Goal: Task Accomplishment & Management: Use online tool/utility

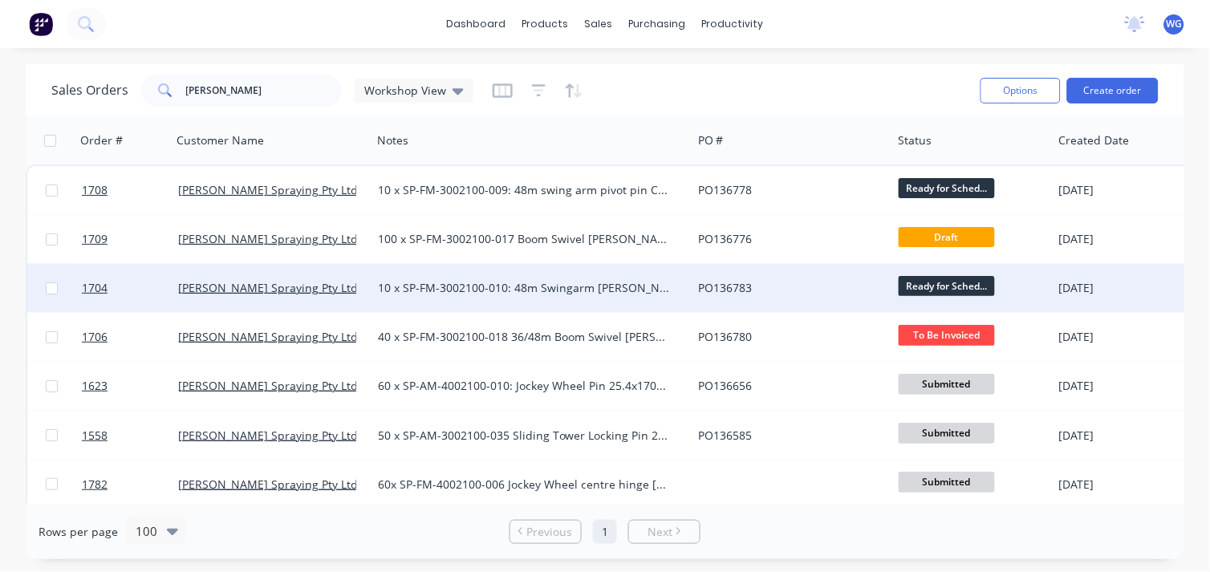
click at [315, 290] on div "[PERSON_NAME] Spraying Pty Ltd" at bounding box center [267, 288] width 178 height 16
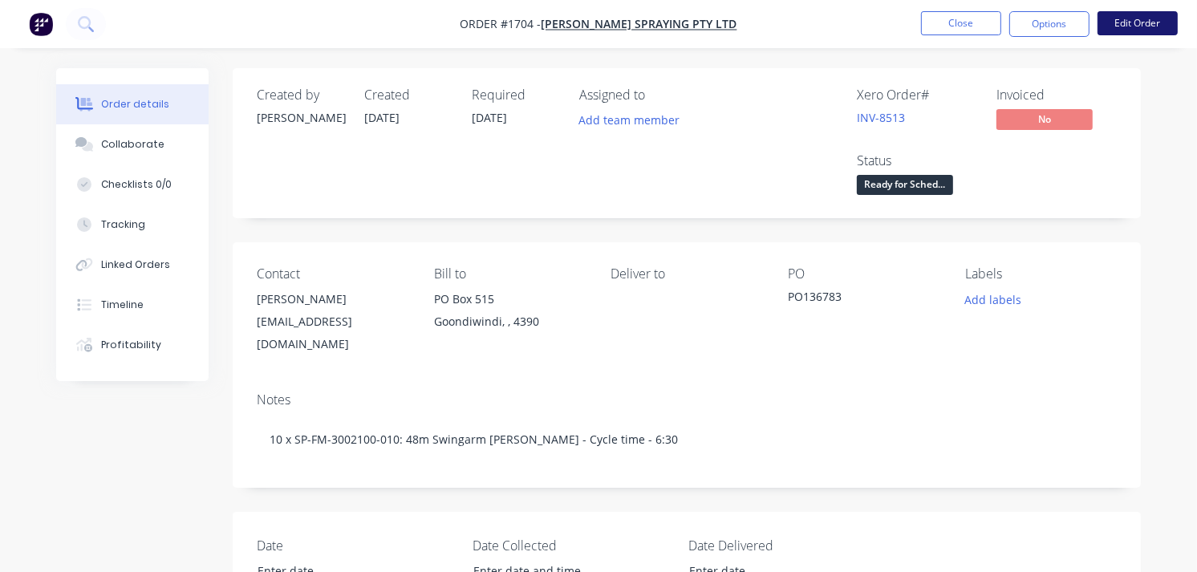
click at [1125, 14] on button "Edit Order" at bounding box center [1138, 23] width 80 height 24
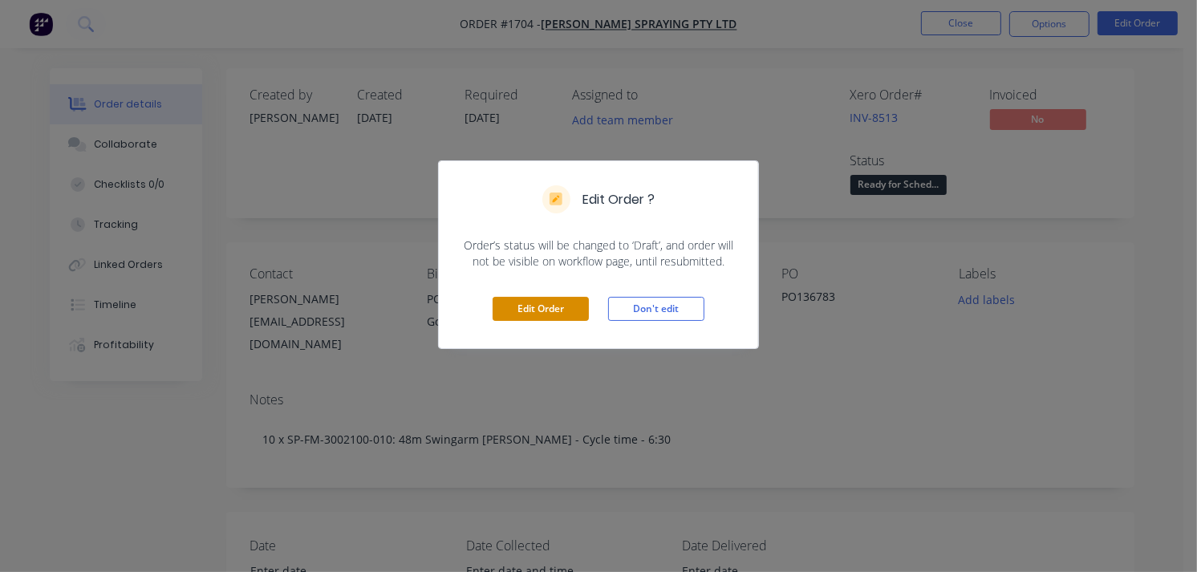
click at [550, 307] on button "Edit Order" at bounding box center [541, 309] width 96 height 24
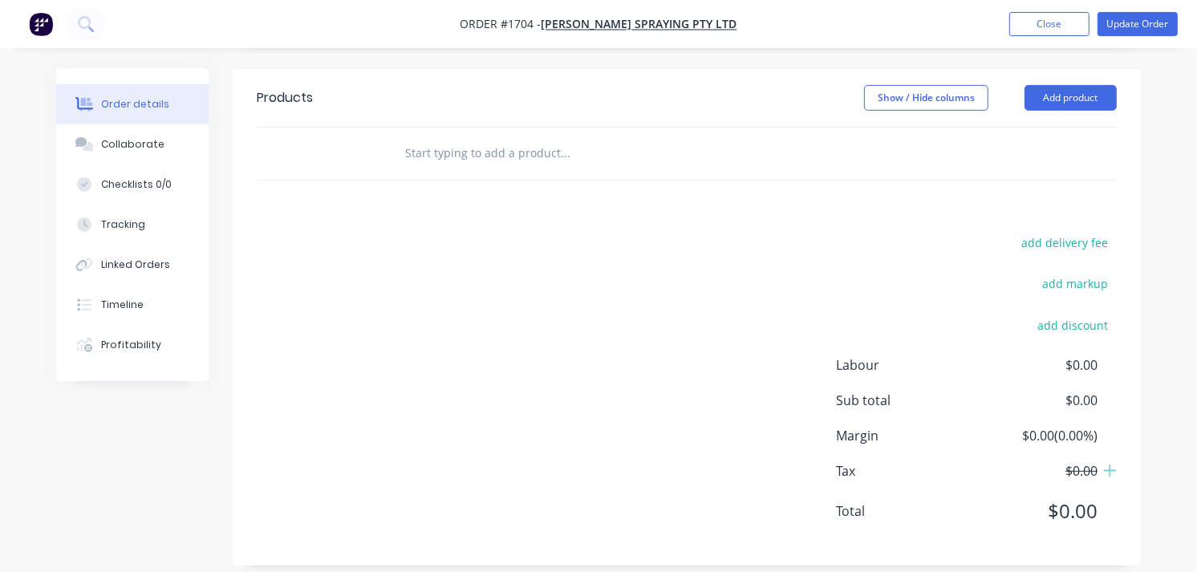
scroll to position [567, 0]
click at [1075, 88] on button "Add product" at bounding box center [1071, 96] width 92 height 26
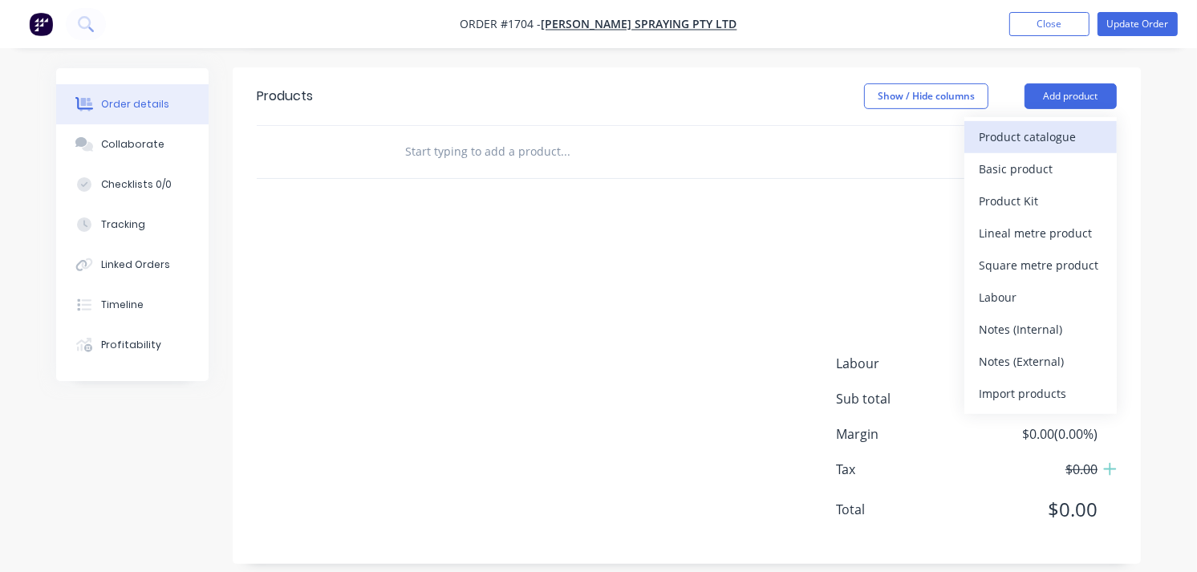
click at [1061, 125] on div "Product catalogue" at bounding box center [1041, 136] width 124 height 23
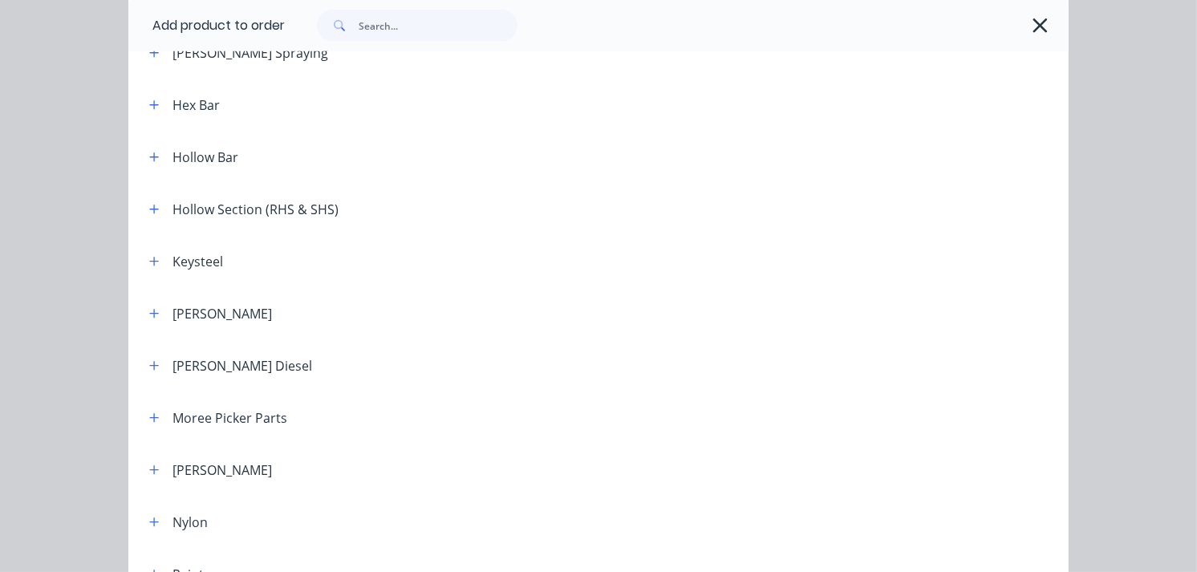
scroll to position [1298, 0]
click at [149, 156] on icon "button" at bounding box center [154, 155] width 10 height 11
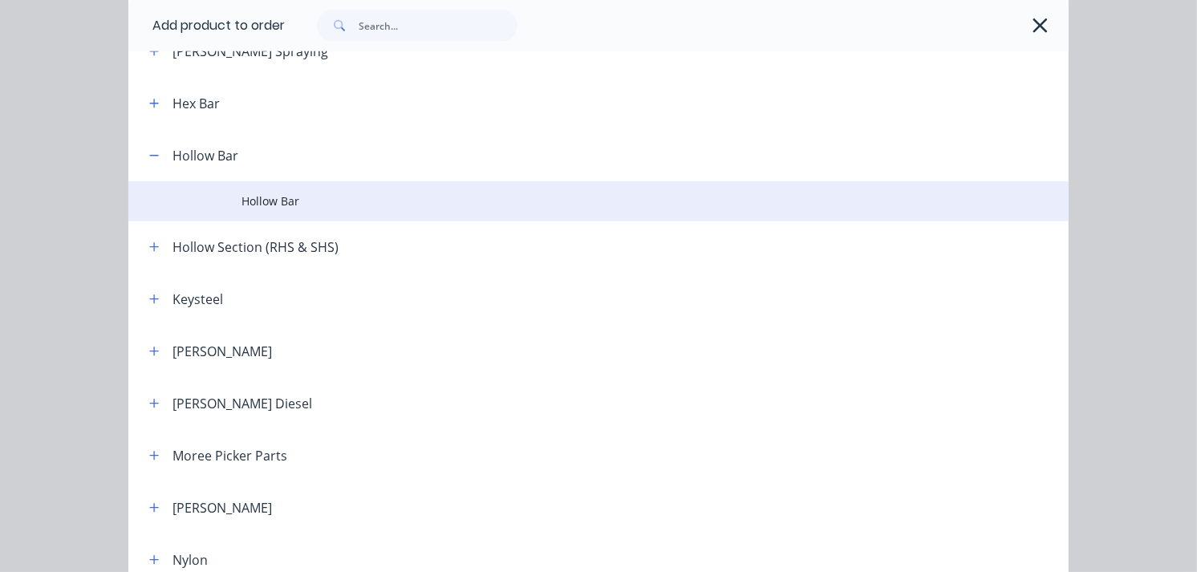
click at [285, 209] on td "Hollow Bar" at bounding box center [655, 201] width 827 height 40
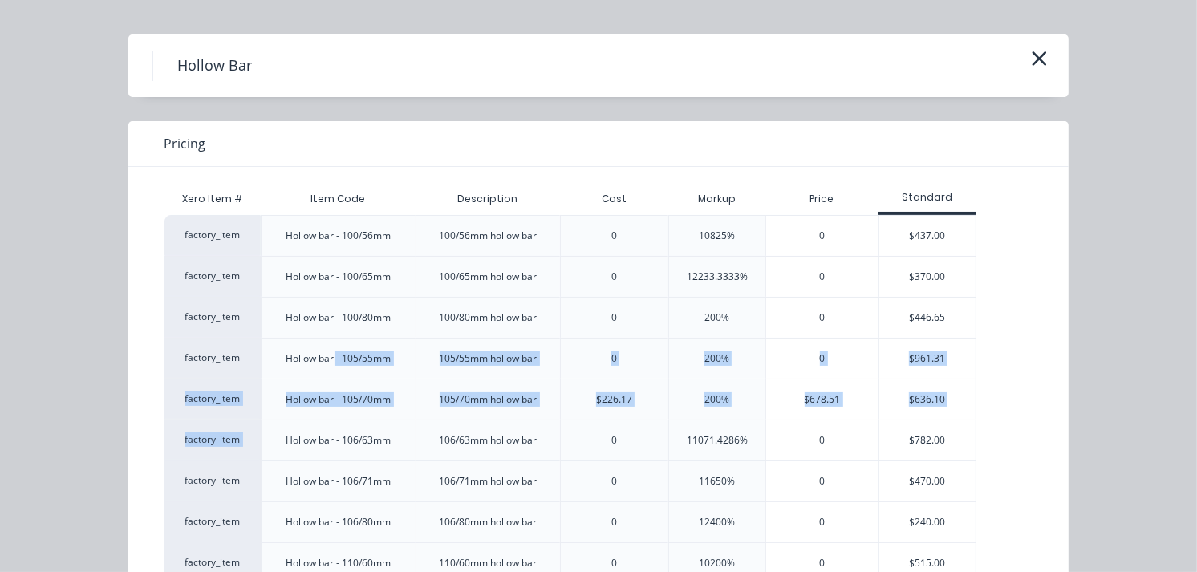
drag, startPoint x: 327, startPoint y: 355, endPoint x: 255, endPoint y: 455, distance: 123.6
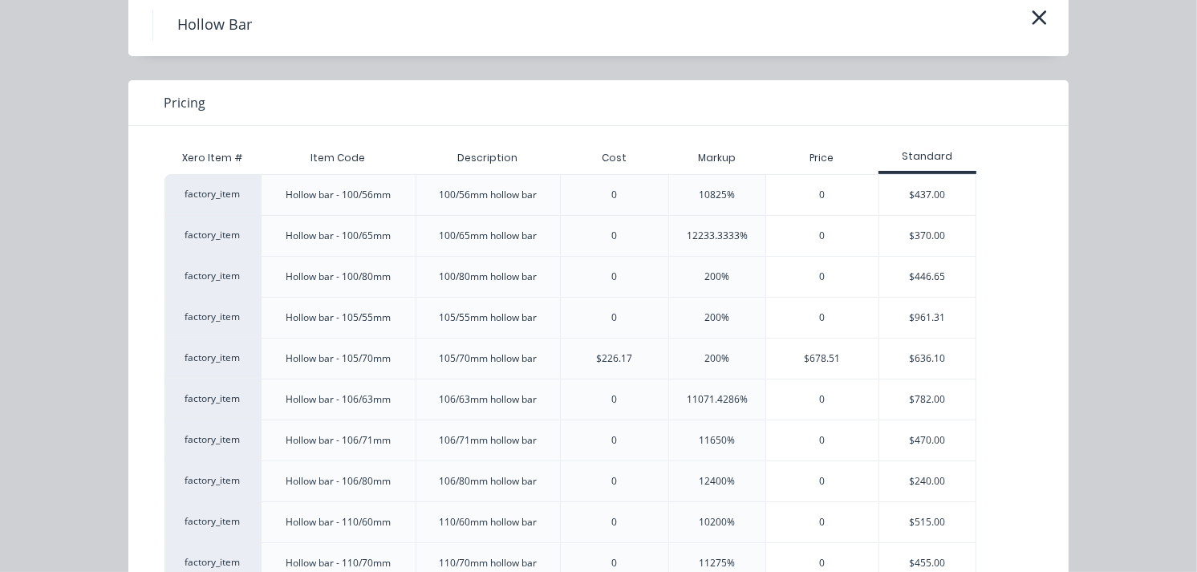
click at [261, 455] on div "Hollow bar - 106/71mm" at bounding box center [338, 440] width 155 height 41
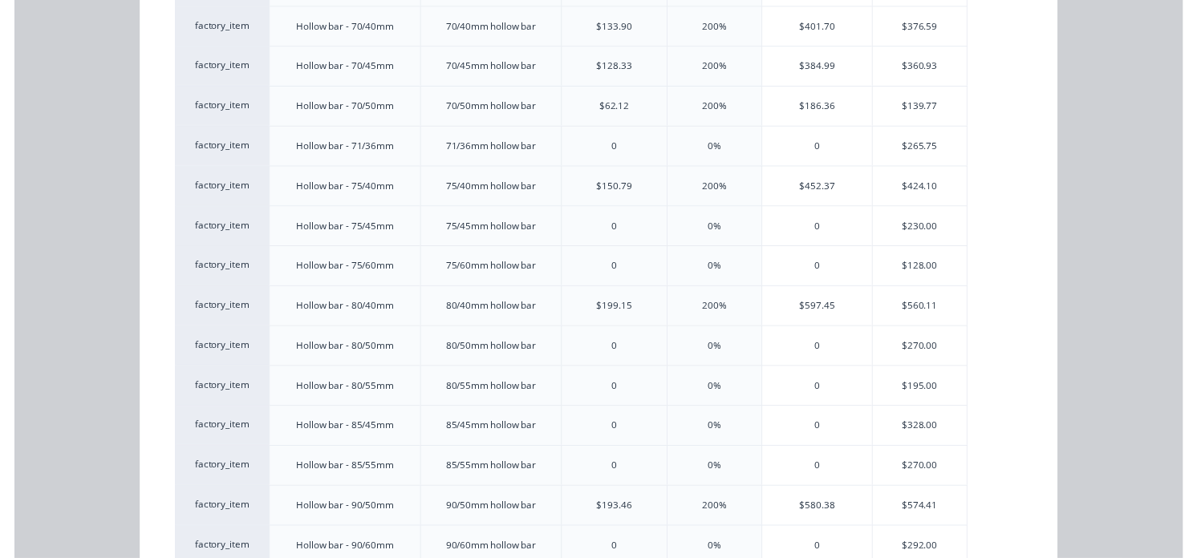
scroll to position [2885, 0]
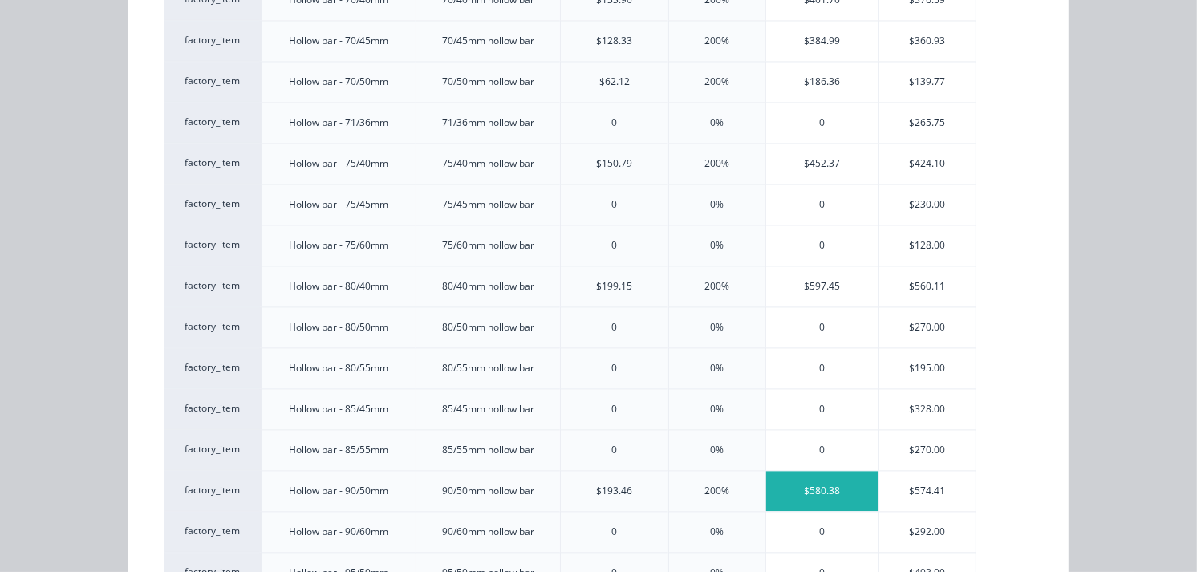
click at [843, 495] on div "$580.38" at bounding box center [822, 491] width 112 height 40
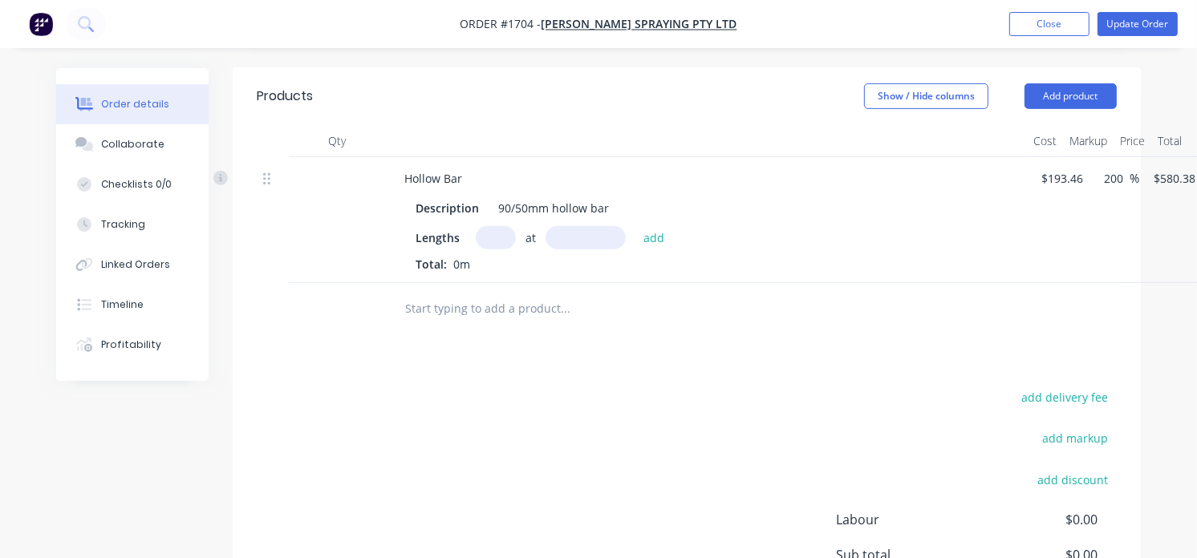
click at [501, 226] on input "text" at bounding box center [496, 237] width 40 height 23
type input "83"
click at [604, 226] on input "text" at bounding box center [586, 237] width 80 height 23
type input "10mm"
click at [602, 347] on div "Products Show / Hide columns Add product Qty Cost Markup Price Total Hollow Bar…" at bounding box center [687, 393] width 908 height 653
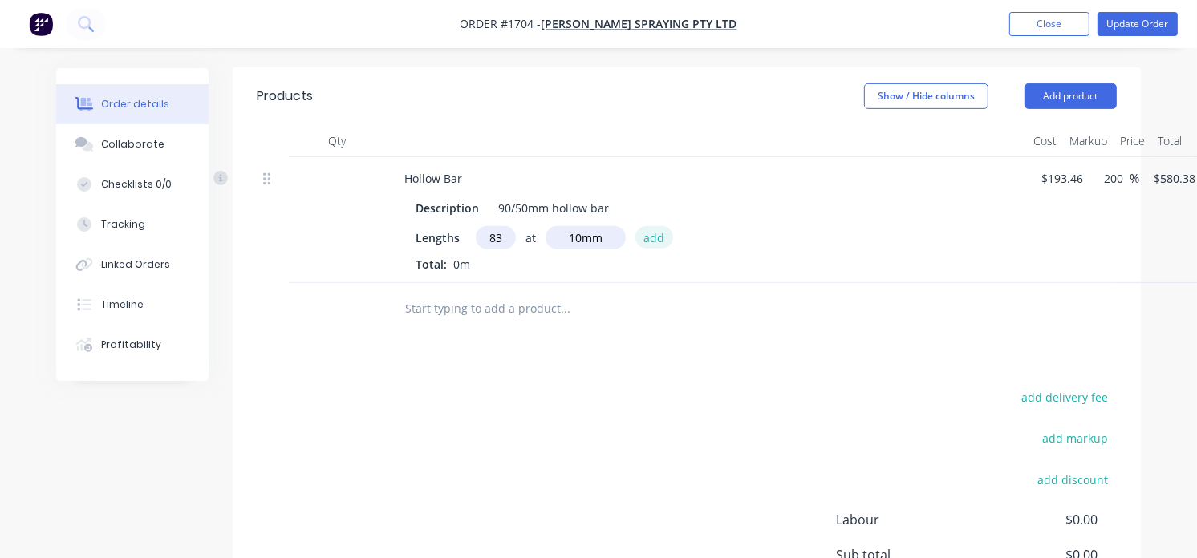
click at [653, 226] on button "add" at bounding box center [655, 237] width 38 height 22
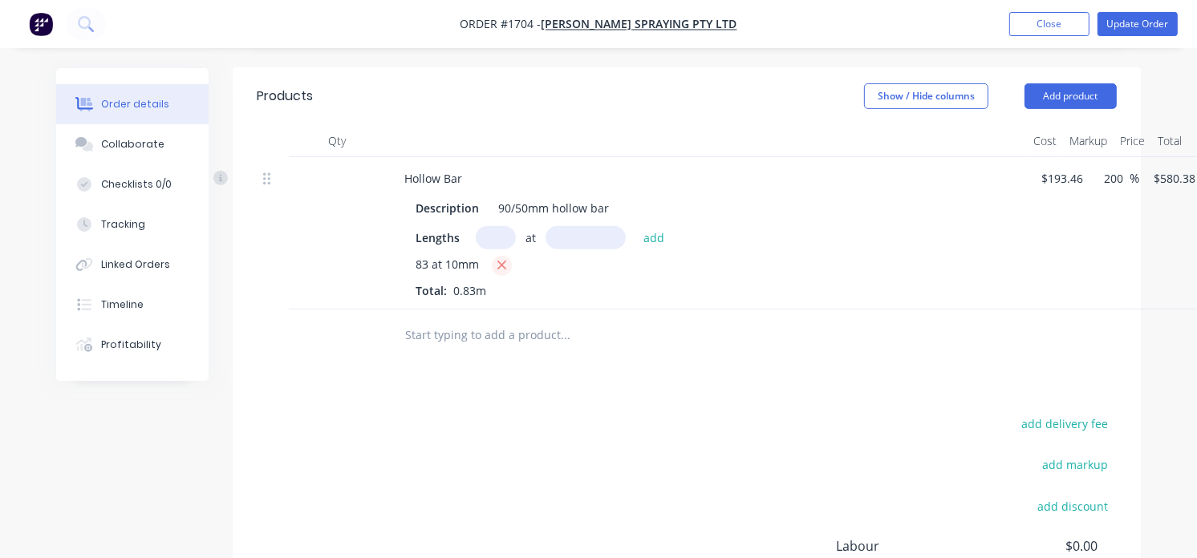
click at [501, 258] on icon "button" at bounding box center [502, 265] width 10 height 14
type input "$0.00"
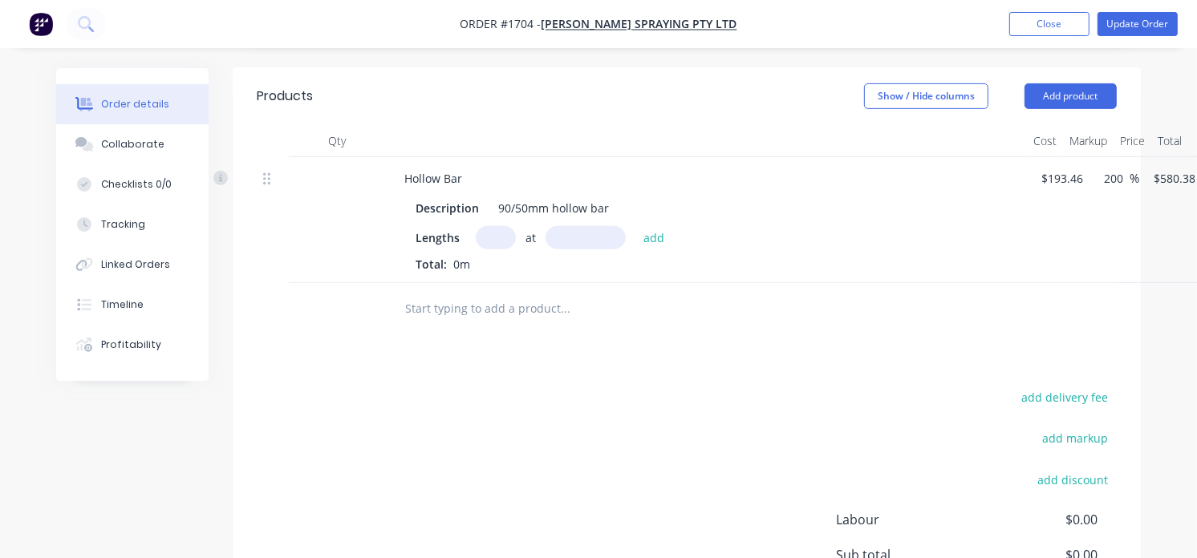
click at [494, 226] on input "text" at bounding box center [496, 237] width 40 height 23
type input "10"
click at [584, 226] on input "text" at bounding box center [586, 237] width 80 height 23
type input "83mm"
click at [659, 226] on button "add" at bounding box center [655, 237] width 38 height 22
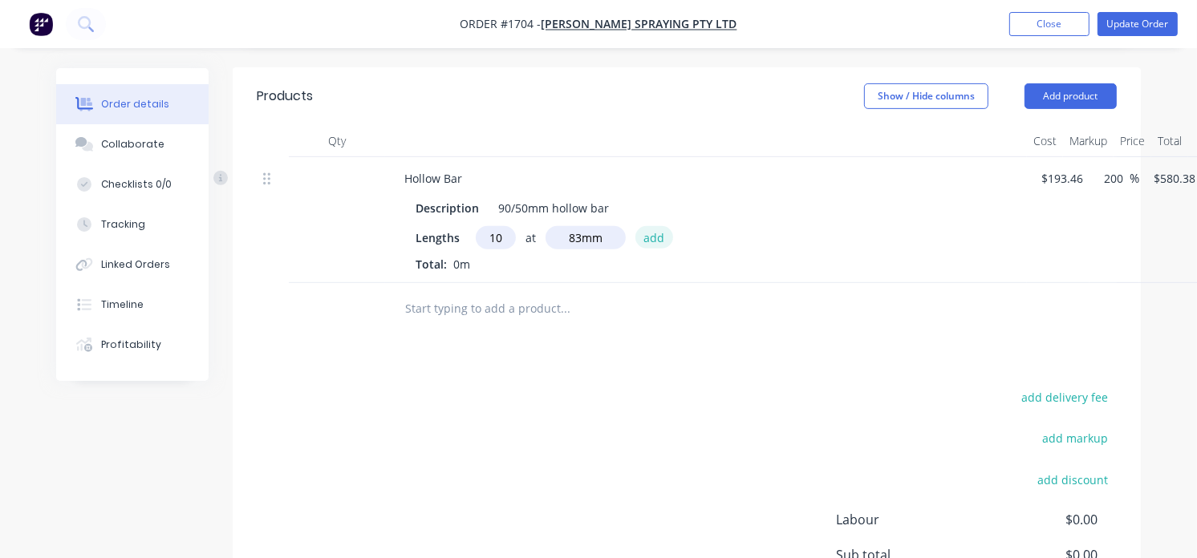
type input "$481.72"
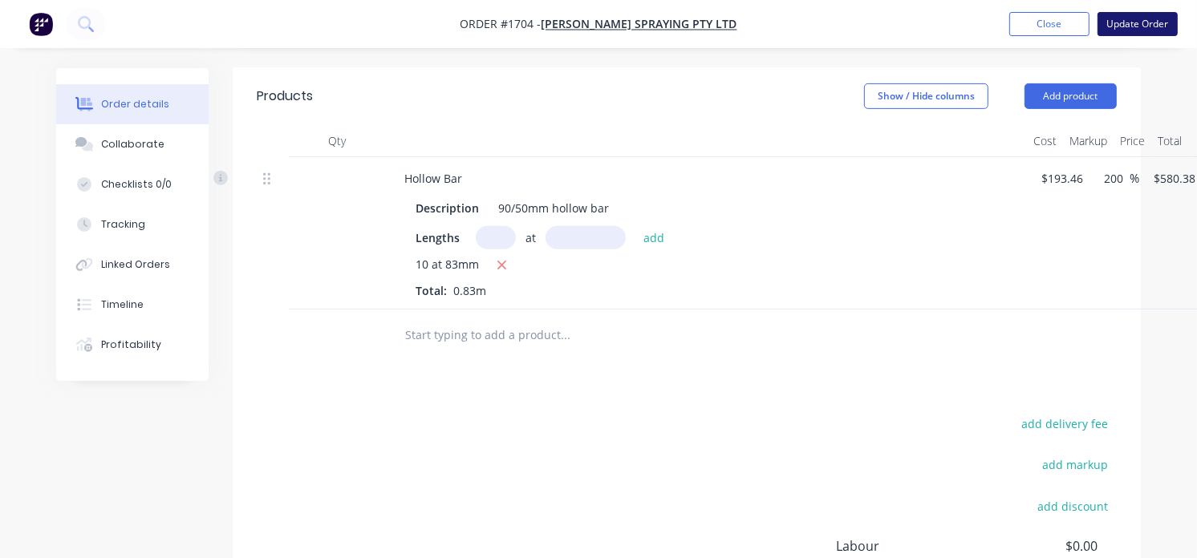
click at [1127, 22] on button "Update Order" at bounding box center [1138, 24] width 80 height 24
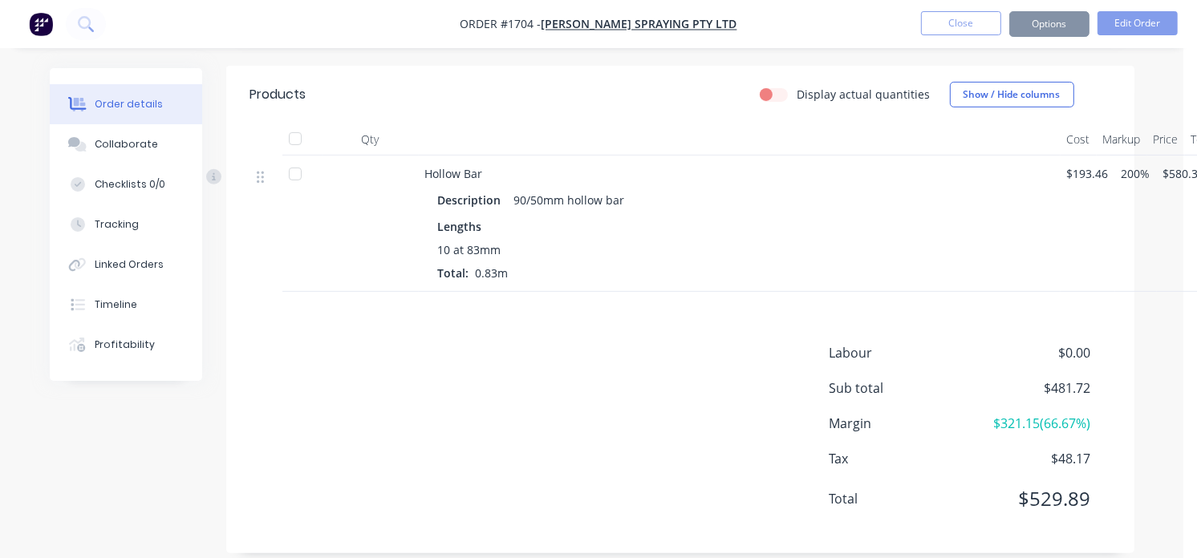
scroll to position [0, 0]
